Goal: Transaction & Acquisition: Complete application form

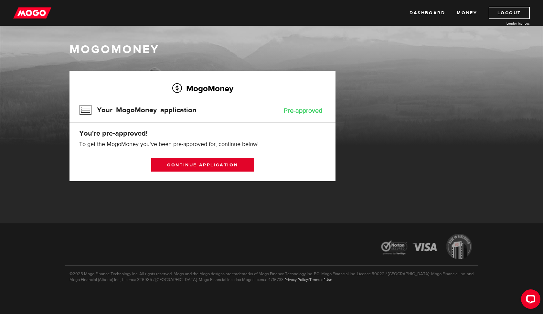
click at [246, 162] on link "Continue application" at bounding box center [202, 165] width 103 height 14
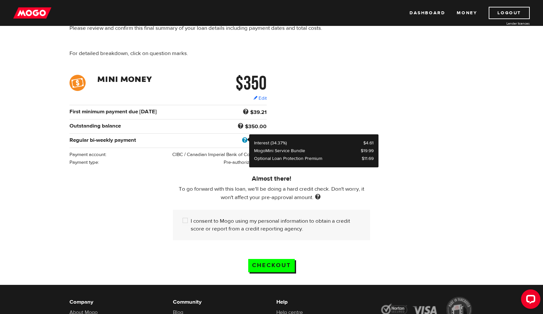
scroll to position [61, 0]
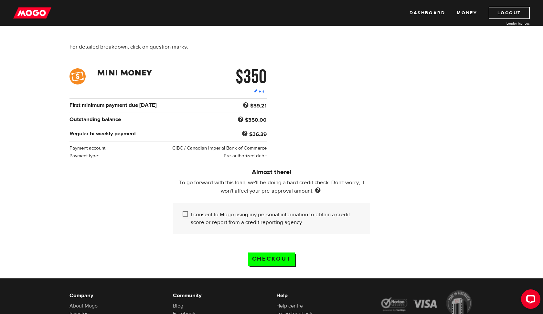
click at [252, 219] on label "I consent to Mogo using my personal information to obtain a credit score or rep…" at bounding box center [276, 219] width 170 height 16
click at [191, 219] on input "I consent to Mogo using my personal information to obtain a credit score or rep…" at bounding box center [187, 215] width 8 height 8
checkbox input "true"
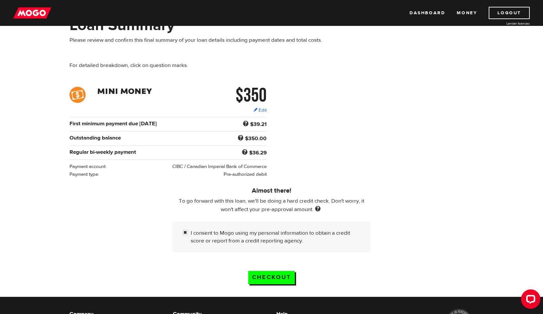
scroll to position [27, 0]
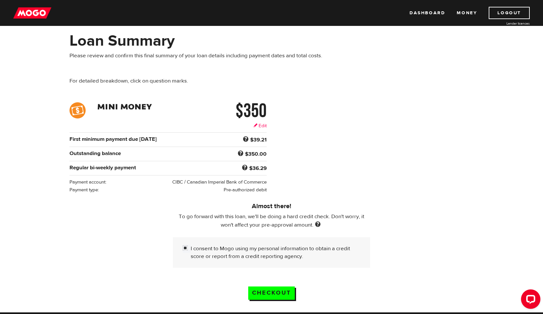
click at [258, 124] on link "Edit" at bounding box center [260, 125] width 13 height 7
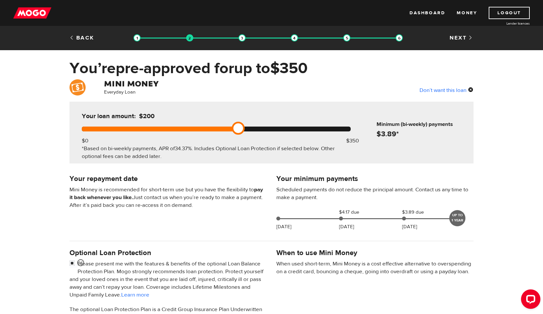
drag, startPoint x: 354, startPoint y: 127, endPoint x: 197, endPoint y: 126, distance: 157.2
click at [197, 126] on div "Your loan amount: $200 $0 $350 *Based on bi-weekly payments, APR of 34.37% . In…" at bounding box center [216, 133] width 288 height 62
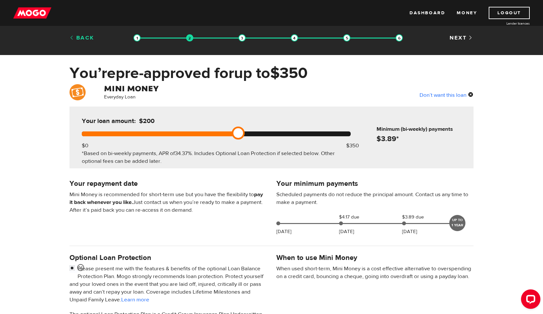
click at [86, 37] on link "Back" at bounding box center [82, 37] width 25 height 7
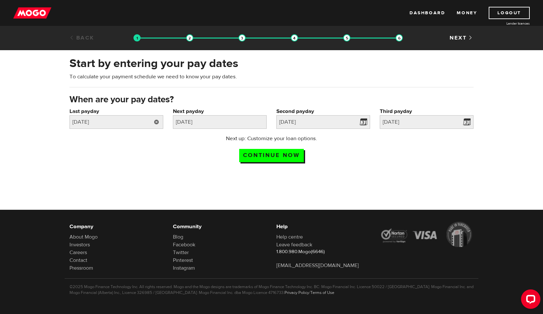
click at [157, 120] on link at bounding box center [156, 122] width 13 height 14
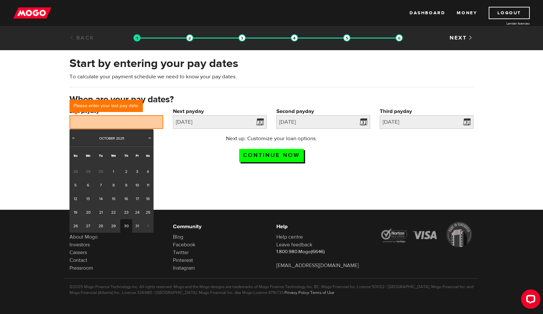
click at [131, 222] on link "30" at bounding box center [126, 226] width 12 height 14
type input "[DATE]"
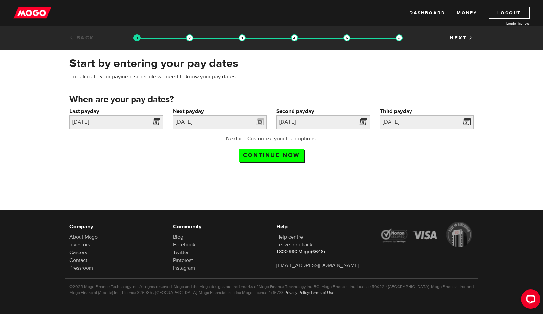
click at [259, 124] on link at bounding box center [260, 122] width 13 height 14
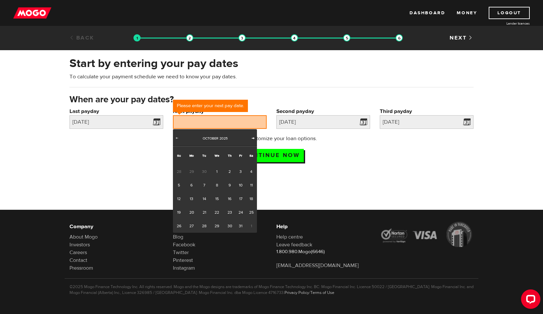
click at [253, 140] on link "Next" at bounding box center [253, 138] width 6 height 6
click at [249, 199] on link "15" at bounding box center [251, 199] width 11 height 14
type input "2025/11/15"
type input "2025/11/29"
type input "2025/12/13"
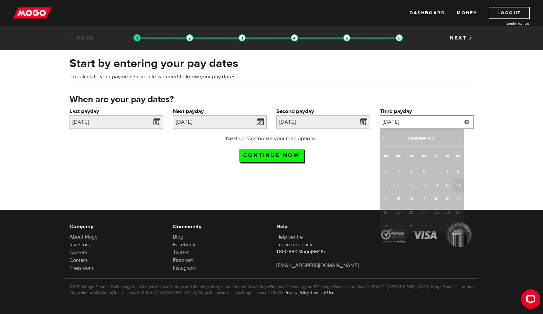
click at [419, 122] on input "2025/12/13" at bounding box center [427, 122] width 94 height 14
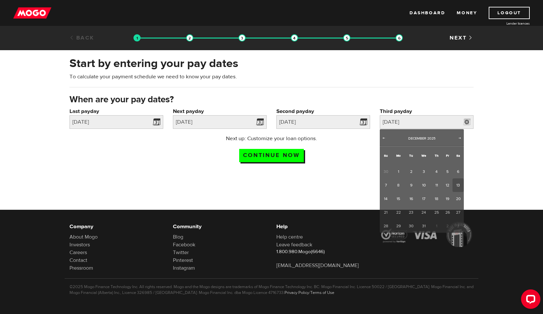
click at [349, 164] on div "Next up: Customize your loan options. Continue now" at bounding box center [272, 151] width 414 height 32
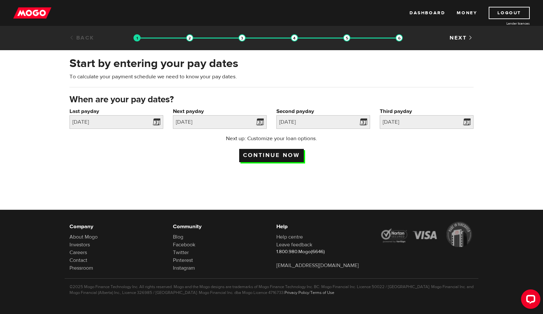
click at [284, 157] on input "Continue now" at bounding box center [271, 155] width 65 height 13
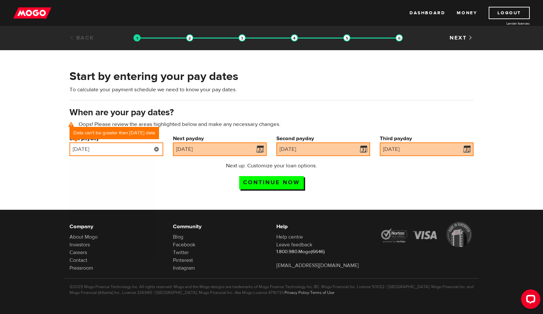
click at [138, 150] on input "[DATE]" at bounding box center [117, 149] width 94 height 14
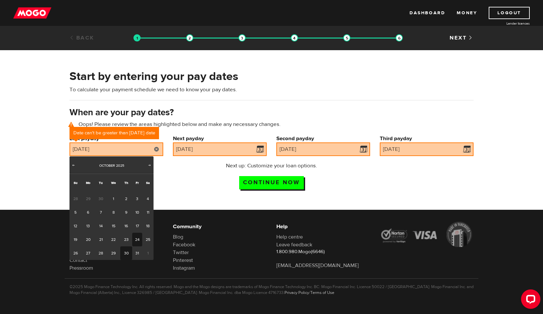
click at [135, 239] on link "24" at bounding box center [137, 240] width 10 height 14
type input "[DATE]"
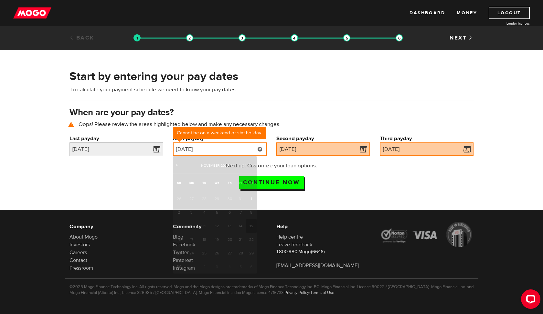
click at [246, 152] on input "[DATE]" at bounding box center [220, 149] width 94 height 14
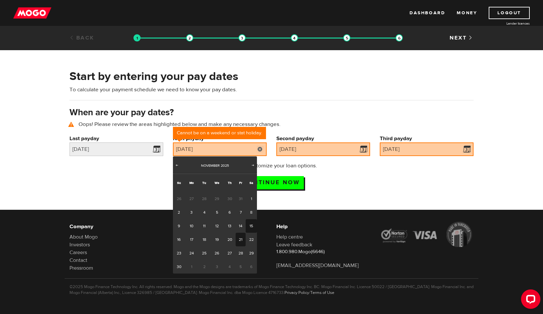
click at [238, 237] on link "21" at bounding box center [241, 240] width 10 height 14
type input "[DATE]"
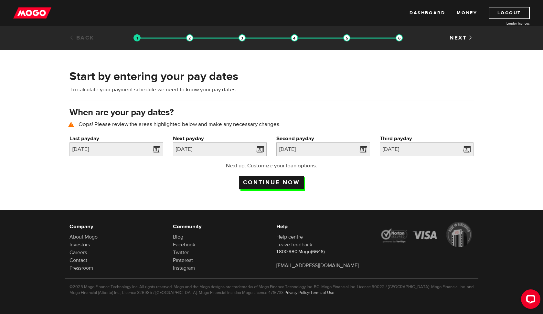
click at [283, 183] on input "Continue now" at bounding box center [271, 182] width 65 height 13
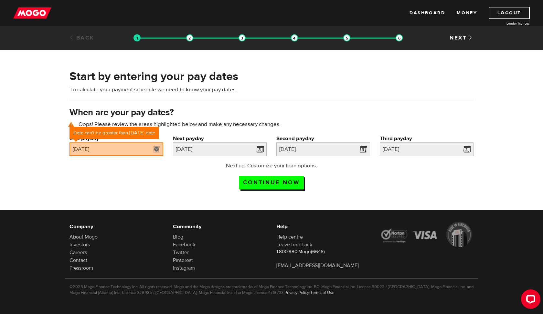
click at [160, 150] on link at bounding box center [156, 149] width 13 height 14
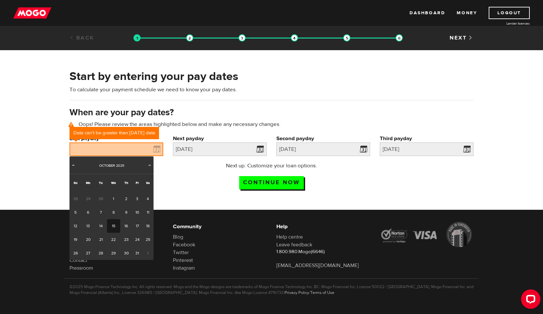
click at [115, 223] on link "15" at bounding box center [113, 226] width 13 height 14
type input "[DATE]"
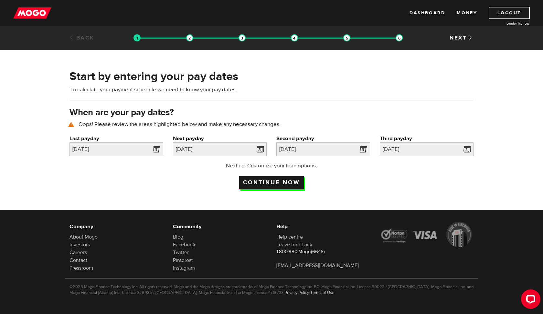
click at [263, 179] on input "Continue now" at bounding box center [271, 182] width 65 height 13
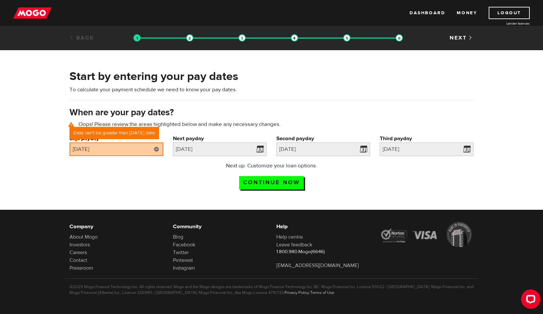
click at [160, 151] on link at bounding box center [156, 149] width 13 height 14
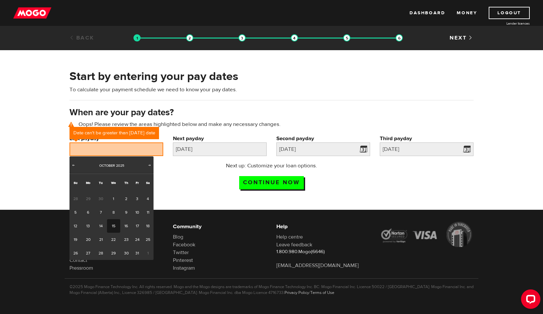
click at [114, 224] on link "15" at bounding box center [113, 226] width 13 height 14
type input "[DATE]"
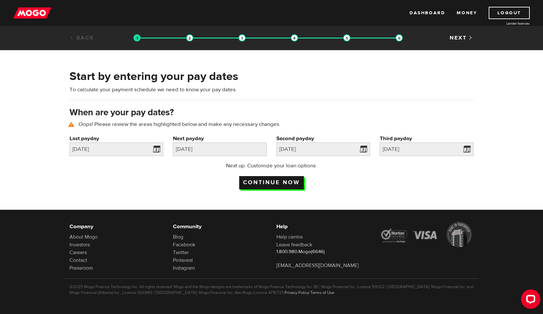
click at [256, 179] on input "Continue now" at bounding box center [271, 182] width 65 height 13
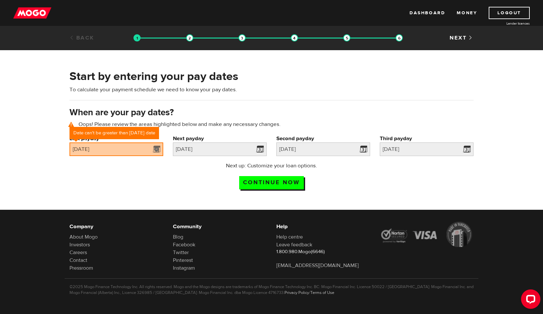
click at [159, 153] on link at bounding box center [156, 149] width 13 height 14
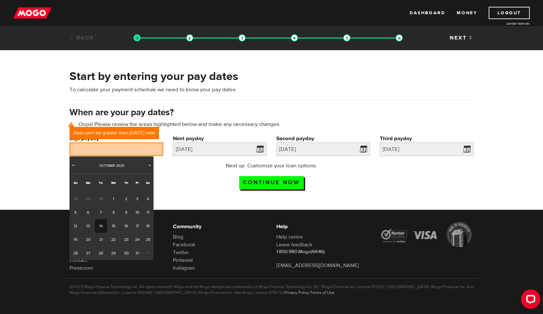
click at [102, 222] on link "14" at bounding box center [101, 226] width 12 height 14
type input "2025/10/14"
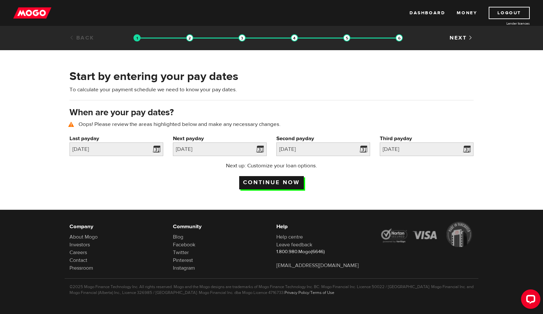
click at [263, 180] on input "Continue now" at bounding box center [271, 182] width 65 height 13
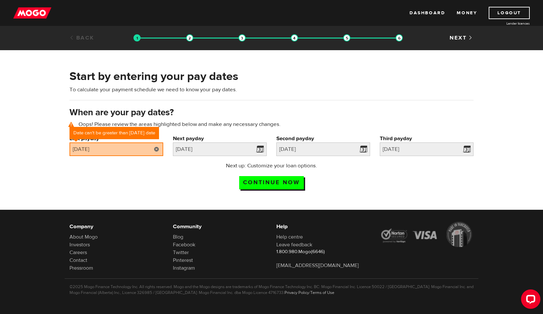
click at [156, 153] on link at bounding box center [156, 149] width 13 height 14
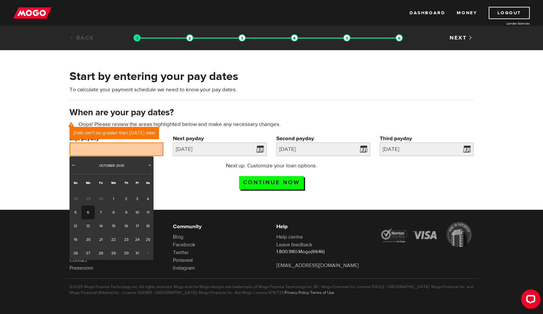
click at [88, 225] on link "13" at bounding box center [88, 226] width 13 height 14
type input "[DATE]"
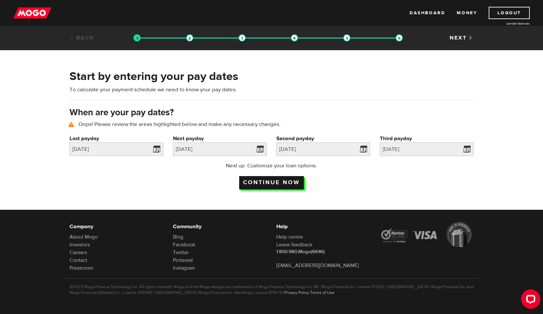
click at [265, 182] on input "Continue now" at bounding box center [271, 182] width 65 height 13
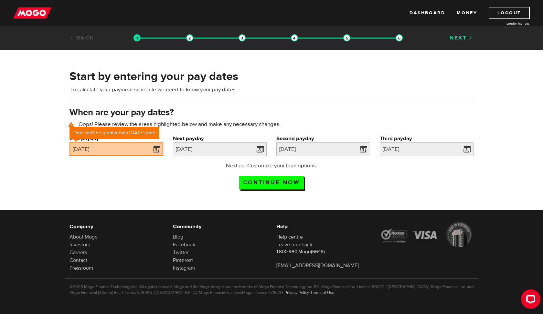
click at [463, 37] on link "Next" at bounding box center [462, 37] width 24 height 7
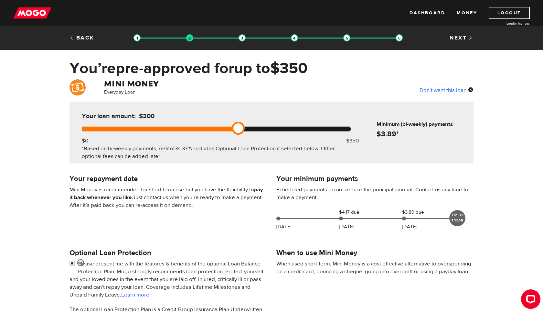
drag, startPoint x: 354, startPoint y: 128, endPoint x: 297, endPoint y: 128, distance: 57.6
click at [297, 128] on div at bounding box center [216, 128] width 269 height 5
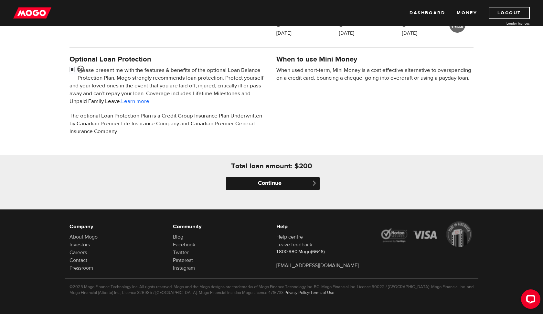
scroll to position [194, 0]
click at [308, 186] on input "Continue" at bounding box center [273, 183] width 94 height 13
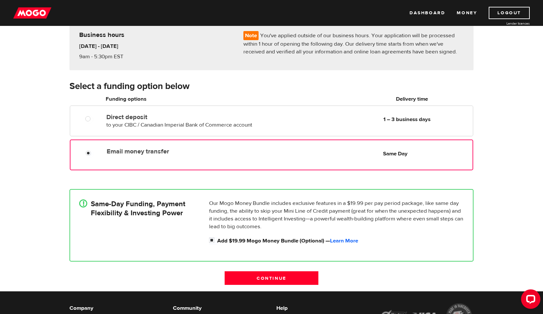
scroll to position [59, 0]
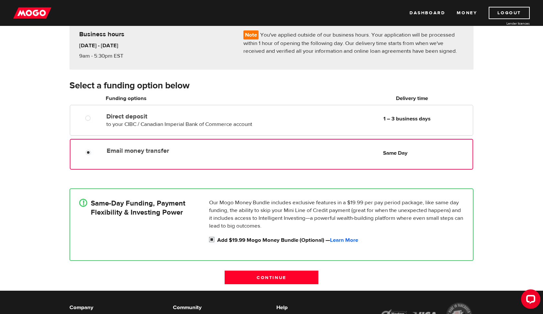
click at [214, 239] on input "Add $19.99 Mogo Money Bundle (Optional) — Learn More" at bounding box center [213, 240] width 8 height 8
checkbox input "false"
radio input "false"
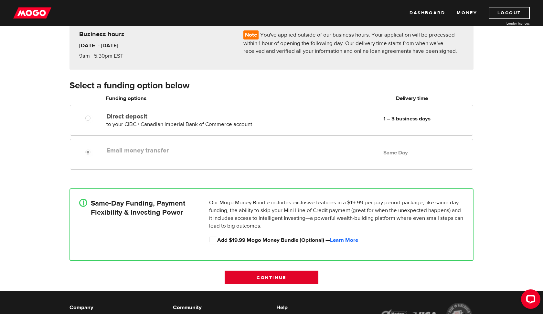
click at [266, 276] on input "Continue" at bounding box center [272, 277] width 94 height 14
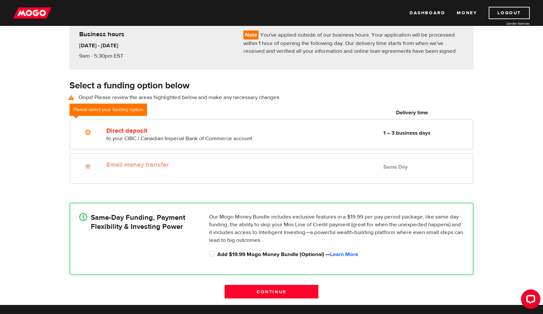
click at [267, 168] on div "Email money transfer Delivery in Same Day Same Day" at bounding box center [288, 164] width 369 height 13
click at [242, 249] on div "Our Mogo Money Bundle includes exclusive features in a $19.99 per pay period pa…" at bounding box center [337, 236] width 260 height 46
click at [220, 254] on label "Add $19.99 Mogo Money Bundle (Optional) — Learn More" at bounding box center [340, 254] width 247 height 8
click at [217, 254] on input "Add $19.99 Mogo Money Bundle (Optional) — Learn More" at bounding box center [213, 254] width 8 height 8
checkbox input "true"
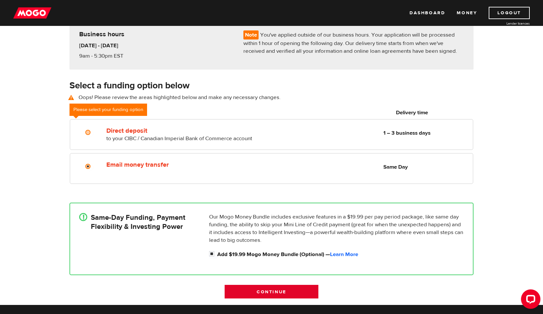
click at [282, 296] on input "Continue" at bounding box center [272, 292] width 94 height 14
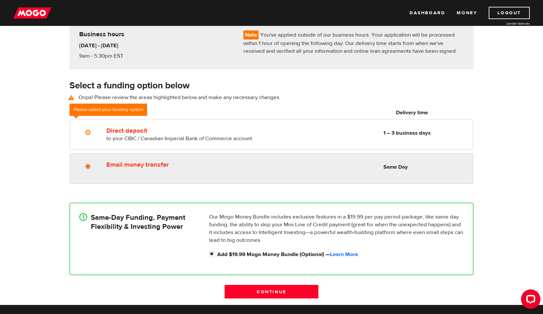
radio input "true"
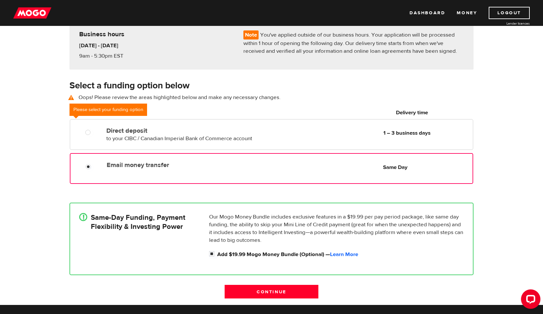
click at [262, 169] on div "Email money transfer Delivery in Same Day Same Day" at bounding box center [288, 164] width 369 height 13
click at [228, 255] on label "Add $19.99 Mogo Money Bundle (Optional) — Learn More" at bounding box center [340, 254] width 247 height 8
click at [217, 255] on input "Add $19.99 Mogo Money Bundle (Optional) — Learn More" at bounding box center [213, 254] width 8 height 8
checkbox input "false"
radio input "false"
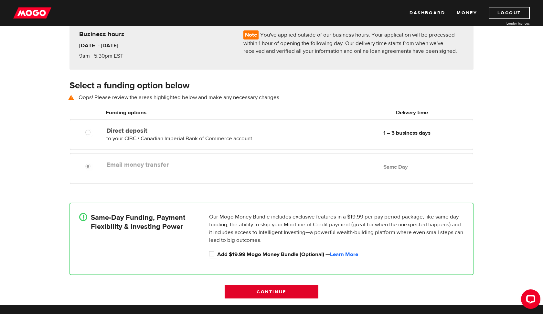
click at [275, 288] on input "Continue" at bounding box center [272, 292] width 94 height 14
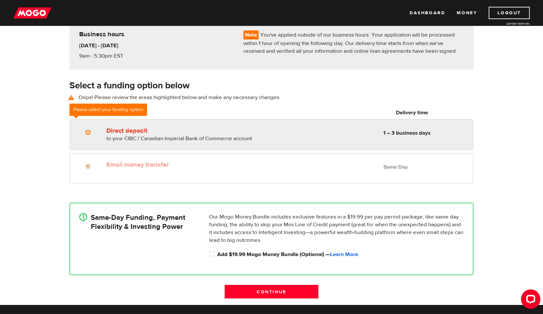
radio input "true"
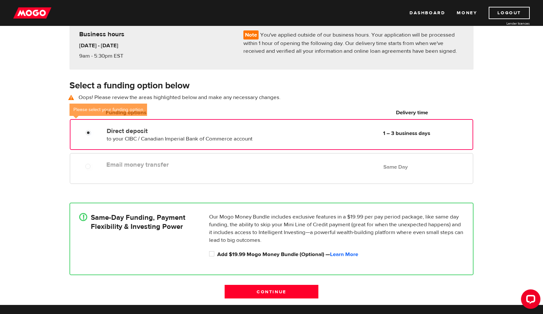
click at [256, 147] on div "Direct deposit to your CIBC / Canadian Imperial Bank of Commerce account Delive…" at bounding box center [272, 134] width 404 height 31
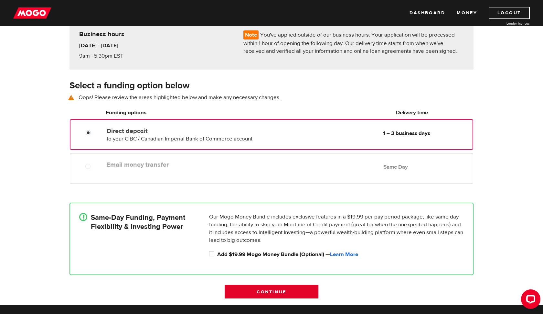
click at [280, 290] on input "Continue" at bounding box center [272, 292] width 94 height 14
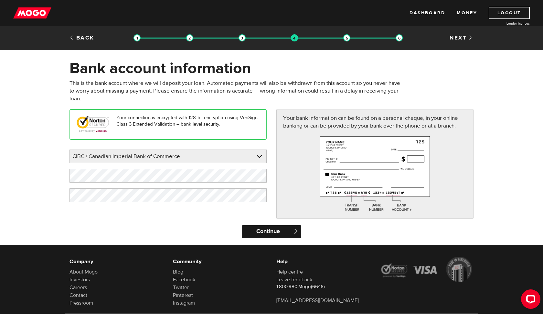
click at [275, 233] on input "Continue" at bounding box center [271, 231] width 59 height 13
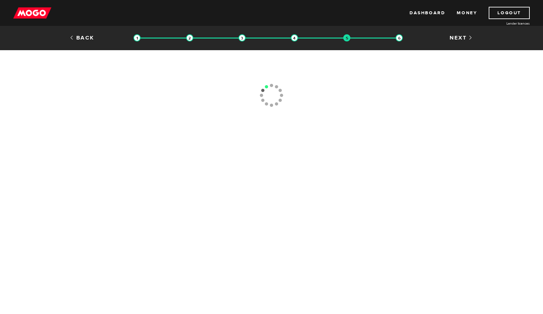
type input "(188) 937-8538"
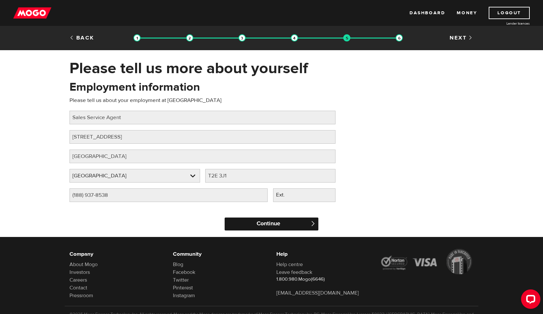
click at [274, 230] on input "Continue" at bounding box center [272, 223] width 94 height 13
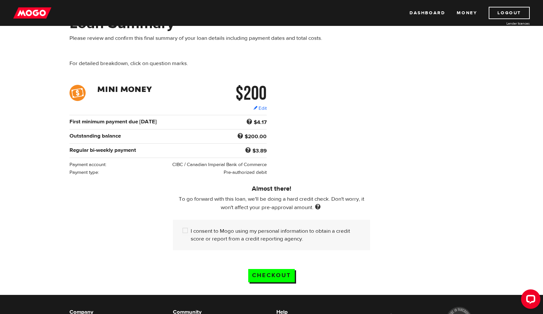
scroll to position [47, 0]
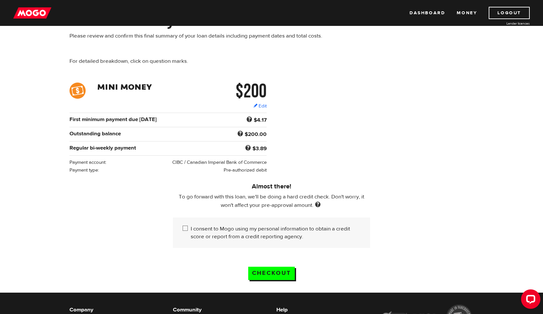
click at [271, 233] on label "I consent to Mogo using my personal information to obtain a credit score or rep…" at bounding box center [276, 233] width 170 height 16
click at [191, 233] on input "I consent to Mogo using my personal information to obtain a credit score or rep…" at bounding box center [187, 229] width 8 height 8
checkbox input "true"
click at [276, 272] on input "Checkout" at bounding box center [271, 273] width 47 height 13
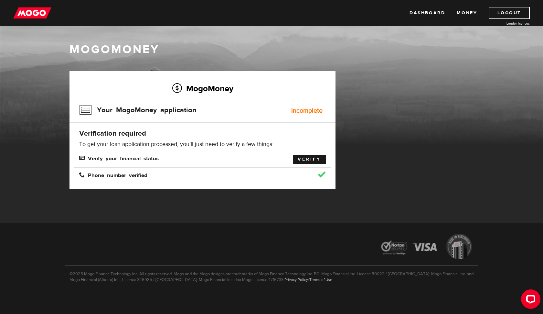
click at [305, 161] on link "Verify" at bounding box center [309, 159] width 33 height 9
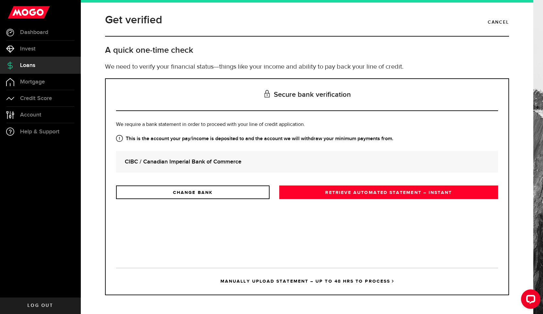
click at [270, 162] on strong "CIBC / Canadian Imperial Bank of Commerce" at bounding box center [307, 161] width 365 height 9
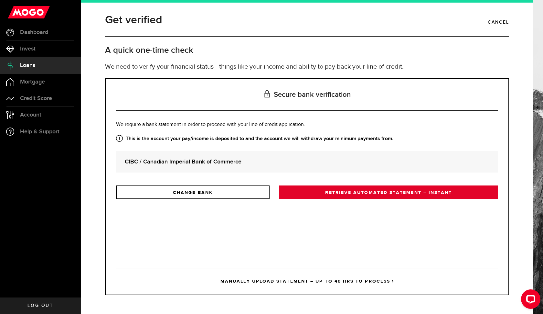
click at [313, 196] on link "RETRIEVE AUTOMATED STATEMENT – INSTANT" at bounding box center [388, 192] width 219 height 14
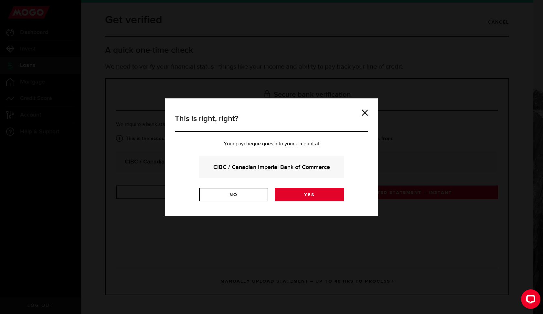
click at [312, 196] on link "Yes" at bounding box center [309, 195] width 69 height 14
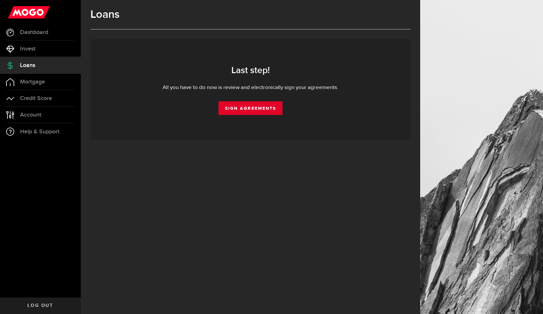
click at [260, 113] on link "Sign Agreements" at bounding box center [251, 108] width 64 height 14
